Goal: Task Accomplishment & Management: Complete application form

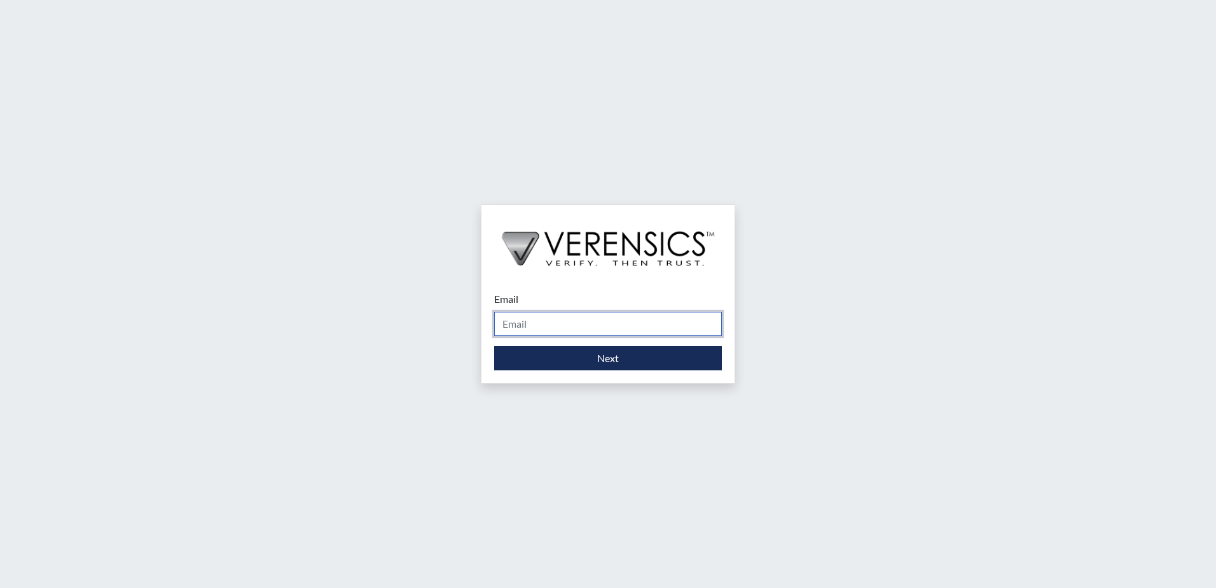
click at [564, 317] on input "Email" at bounding box center [608, 324] width 228 height 24
type input "[PERSON_NAME][EMAIL_ADDRESS][PERSON_NAME][DOMAIN_NAME]"
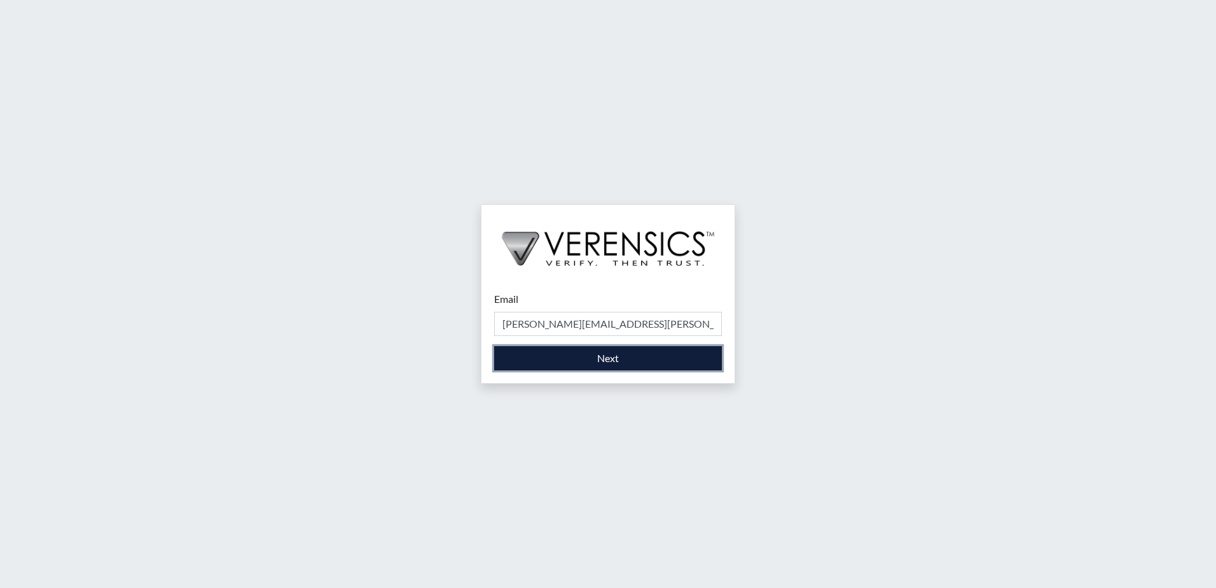
click at [574, 359] on button "Next" at bounding box center [608, 358] width 228 height 24
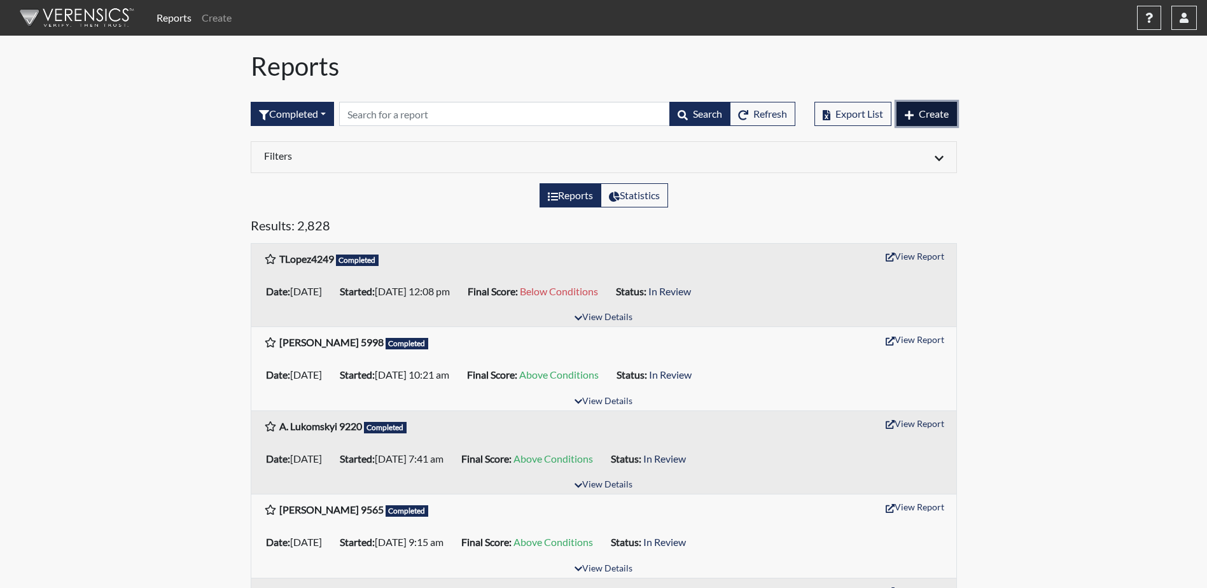
click at [931, 108] on span "Create" at bounding box center [933, 113] width 30 height 12
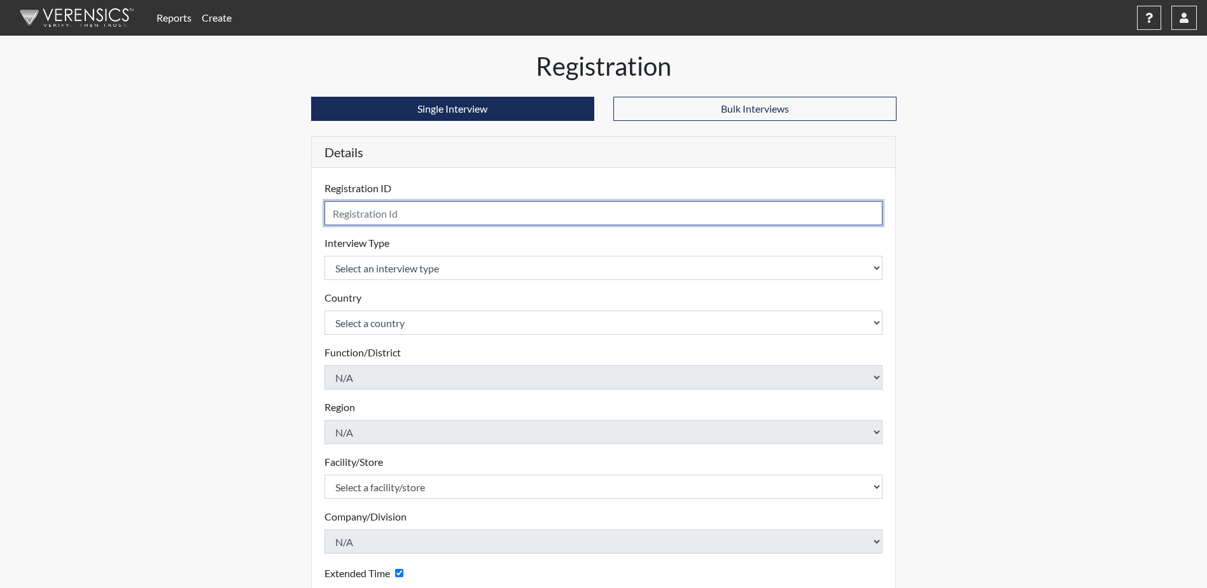
click at [528, 212] on input "text" at bounding box center [603, 213] width 558 height 24
type input "JHarley7769"
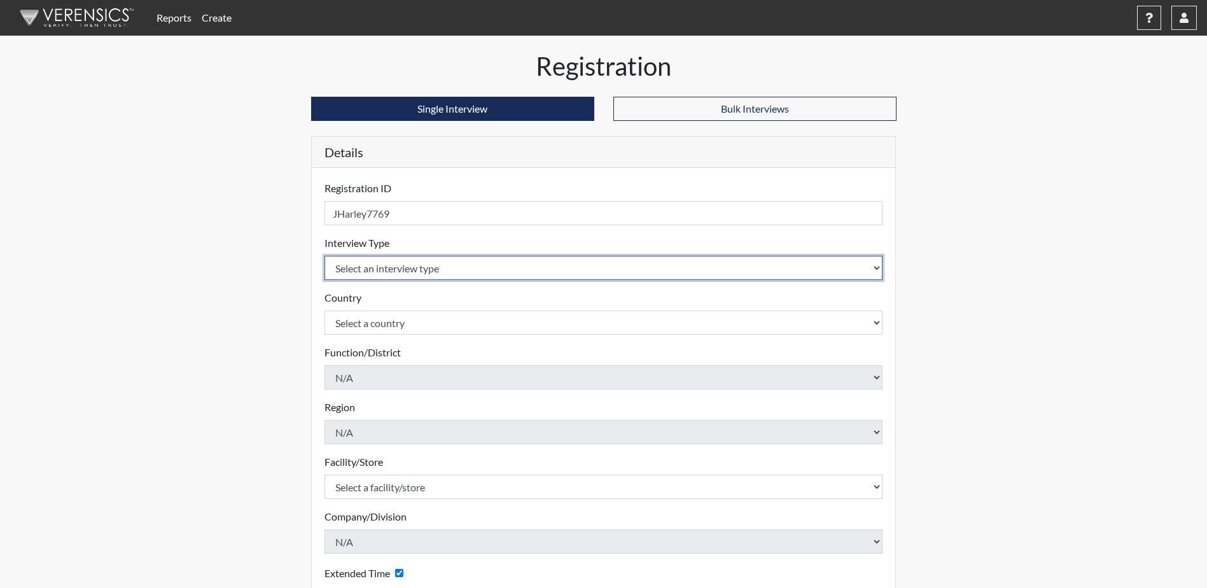
click at [621, 265] on select "Select an interview type Corrections Pre-Employment" at bounding box center [603, 268] width 558 height 24
select select "ff733e93-e1bf-11ea-9c9f-0eff0cf7eb8f"
click at [324, 256] on select "Select an interview type Corrections Pre-Employment" at bounding box center [603, 268] width 558 height 24
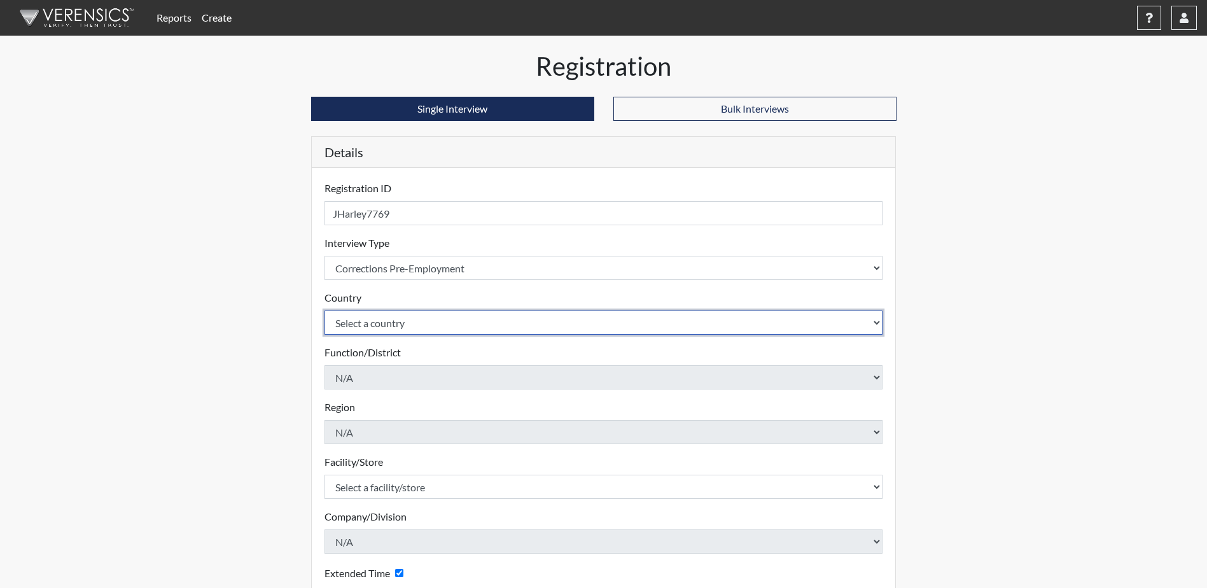
click at [452, 323] on select "Select a country [GEOGRAPHIC_DATA] [GEOGRAPHIC_DATA]" at bounding box center [603, 322] width 558 height 24
select select "united-states-of-[GEOGRAPHIC_DATA]"
click at [324, 310] on select "Select a country [GEOGRAPHIC_DATA] [GEOGRAPHIC_DATA]" at bounding box center [603, 322] width 558 height 24
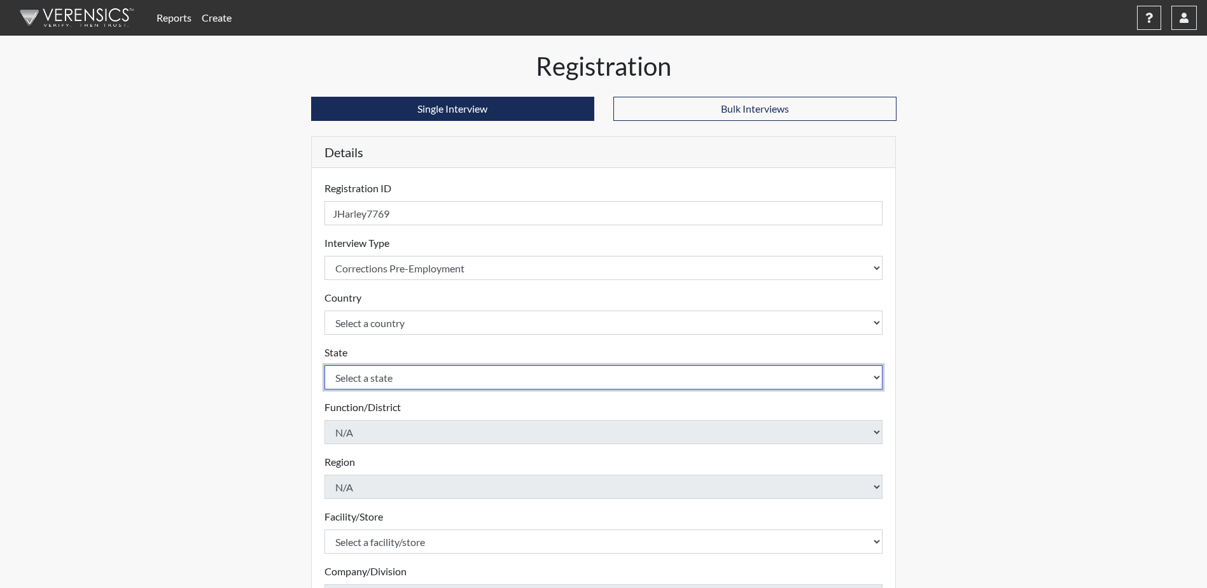
click at [409, 379] on select "Select a state [US_STATE] [US_STATE] [US_STATE] [US_STATE] [US_STATE] [US_STATE…" at bounding box center [603, 377] width 558 height 24
select select "SC"
click at [324, 365] on select "Select a state [US_STATE] [US_STATE] [US_STATE] [US_STATE] [US_STATE] [US_STATE…" at bounding box center [603, 377] width 558 height 24
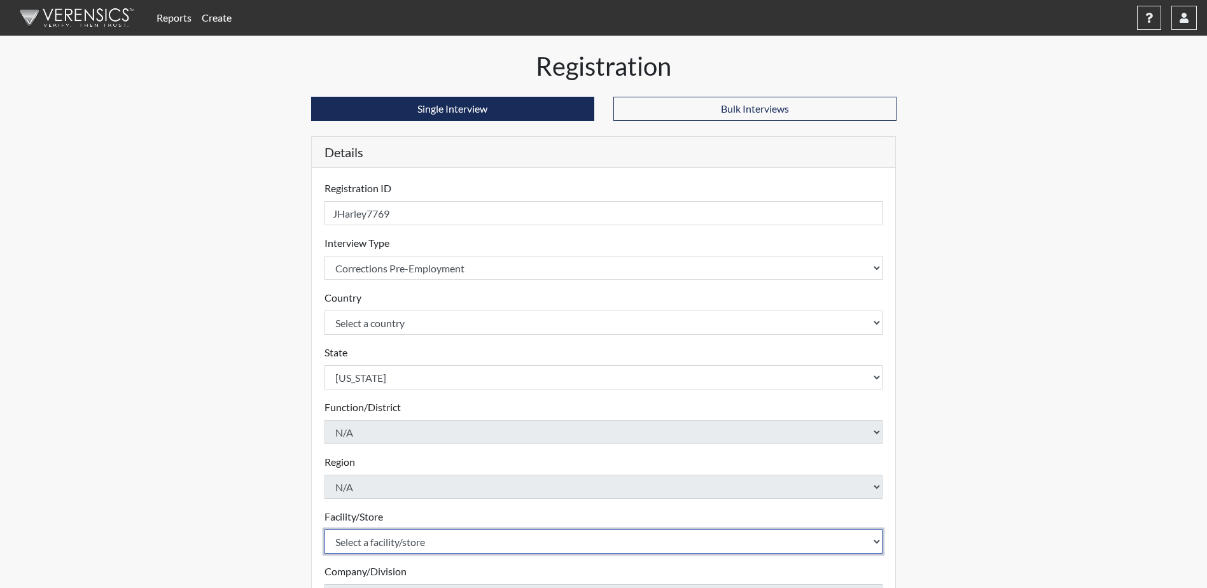
click at [396, 540] on select "Select a facility/store [GEOGRAPHIC_DATA] CI Broad River CI [PERSON_NAME] CI Di…" at bounding box center [603, 541] width 558 height 24
select select "68c6484d-7045-44f4-9706-2efe83c0aede"
click at [396, 540] on select "Select a facility/store [GEOGRAPHIC_DATA] CI Broad River CI [PERSON_NAME] CI Di…" at bounding box center [603, 541] width 558 height 24
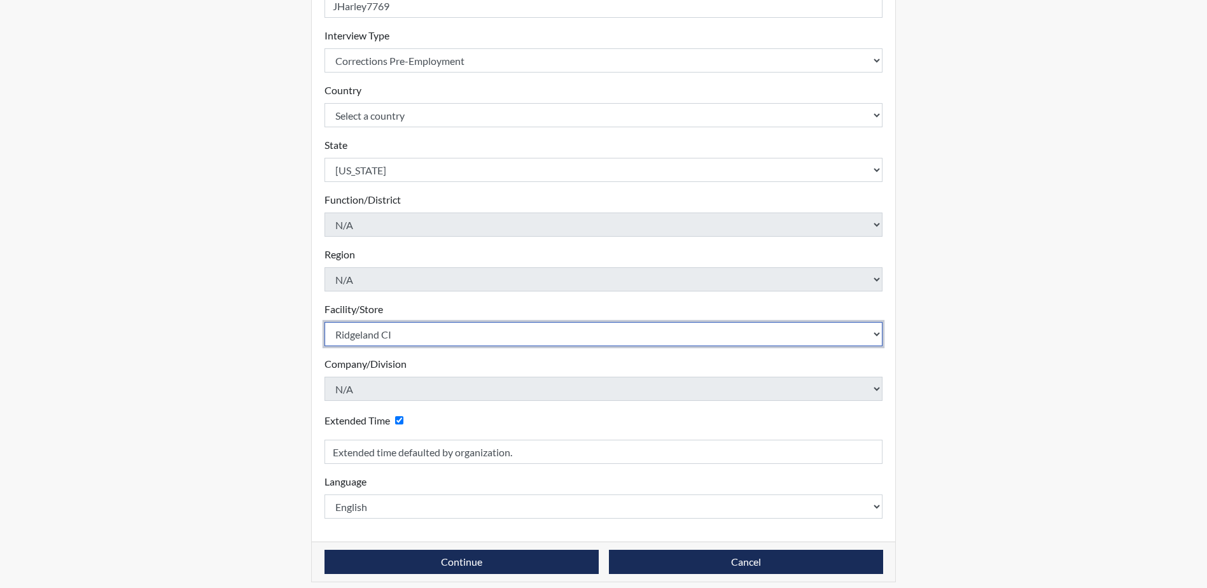
scroll to position [217, 0]
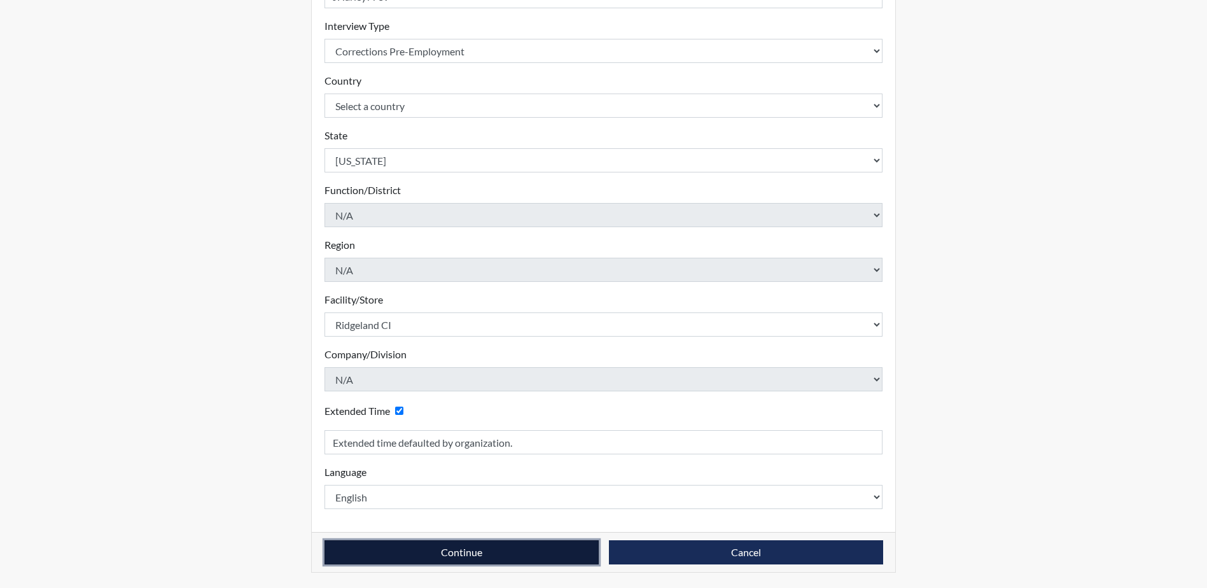
click at [396, 550] on button "Continue" at bounding box center [461, 552] width 274 height 24
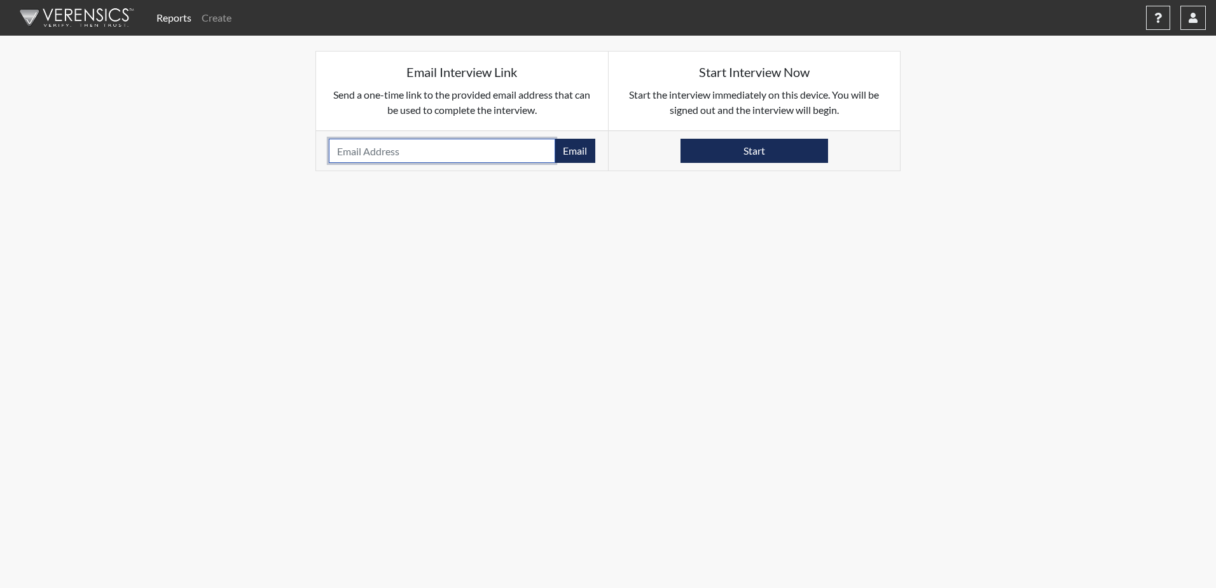
click at [454, 151] on input "email" at bounding box center [442, 151] width 226 height 24
type input "[EMAIL_ADDRESS][DOMAIN_NAME]"
click at [590, 150] on button "Email" at bounding box center [575, 151] width 41 height 24
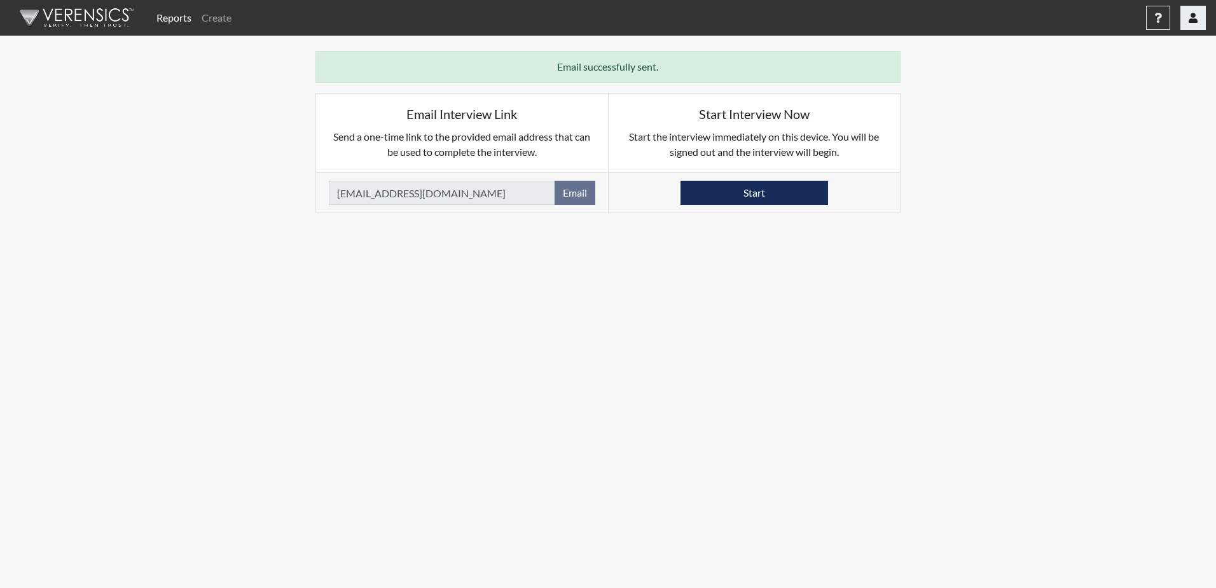
click at [1191, 18] on icon "button" at bounding box center [1193, 18] width 9 height 10
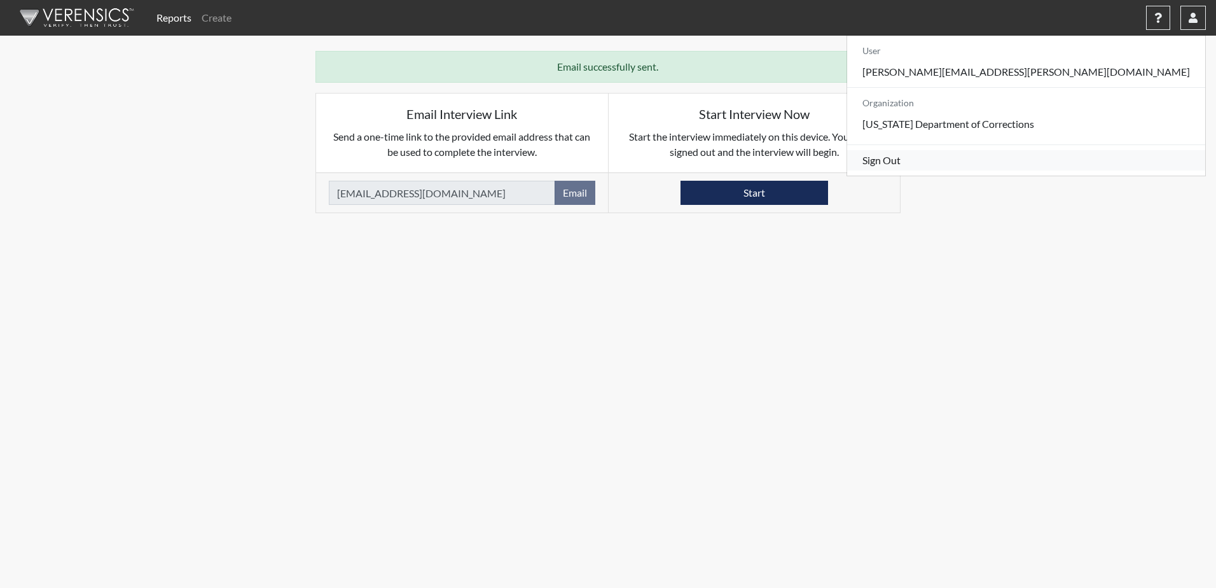
click at [1099, 170] on link "Sign Out" at bounding box center [1026, 160] width 358 height 20
